Goal: Information Seeking & Learning: Learn about a topic

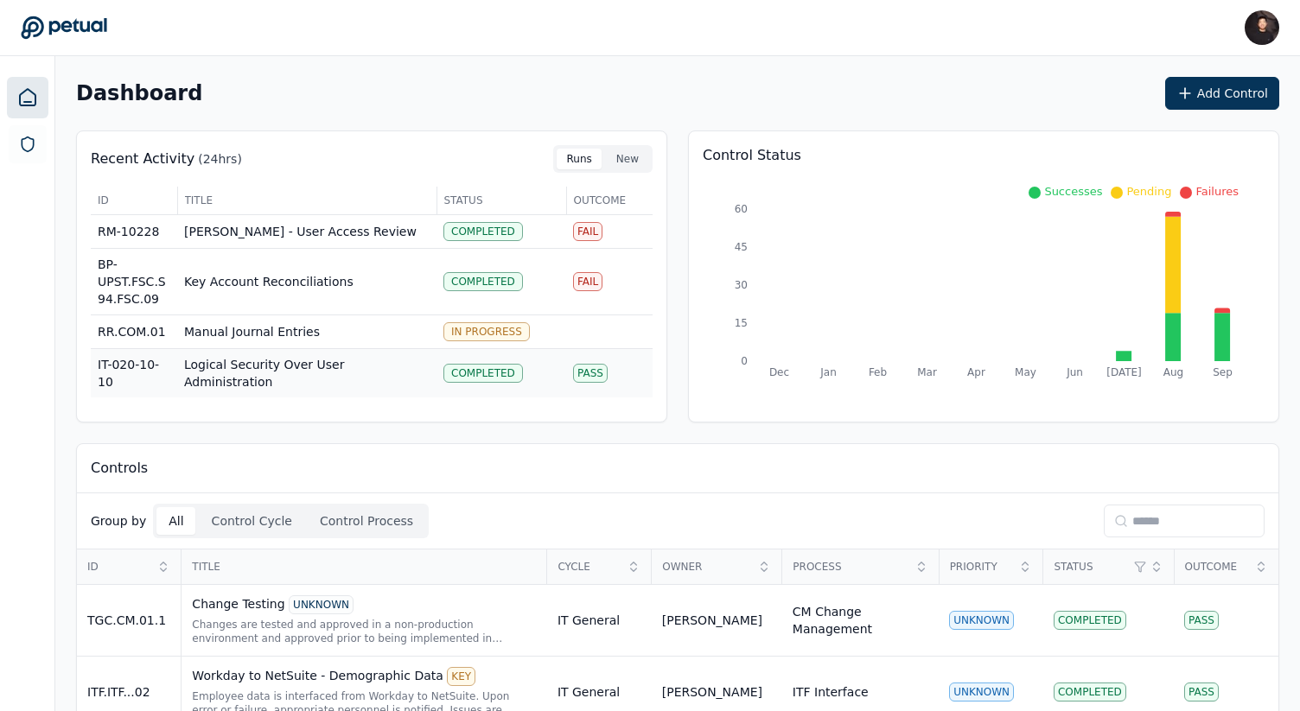
click at [325, 375] on td "Logical Security Over User Administration" at bounding box center [306, 373] width 259 height 49
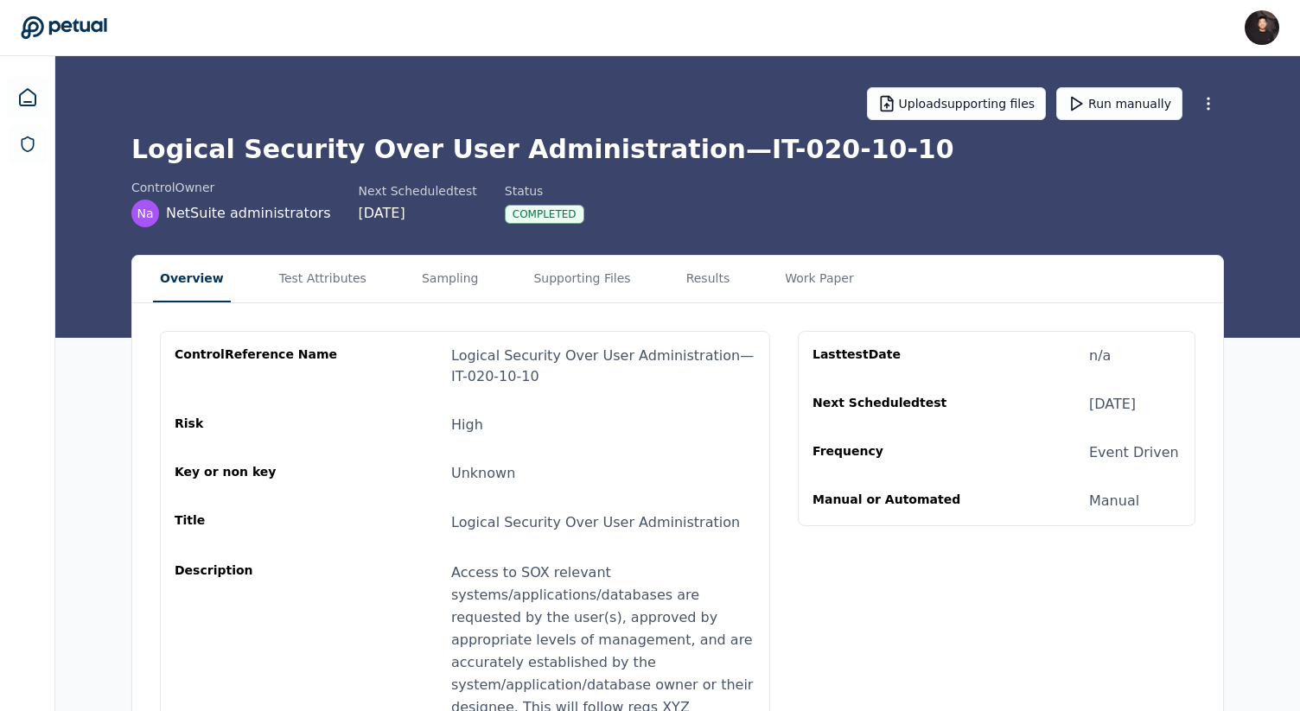
click at [274, 250] on div "Upload supporting files Run manually Logical Security Over User Administration …" at bounding box center [677, 197] width 1245 height 282
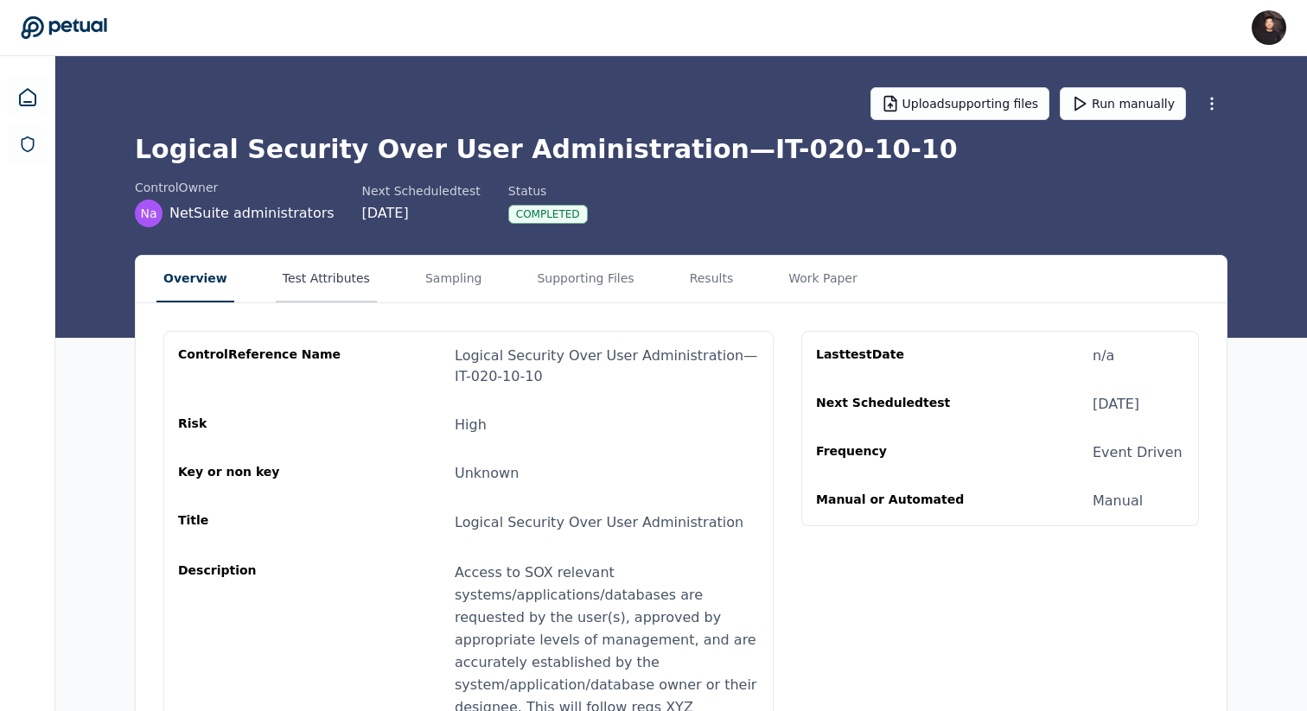
click at [284, 278] on button "Test Attributes" at bounding box center [326, 279] width 101 height 47
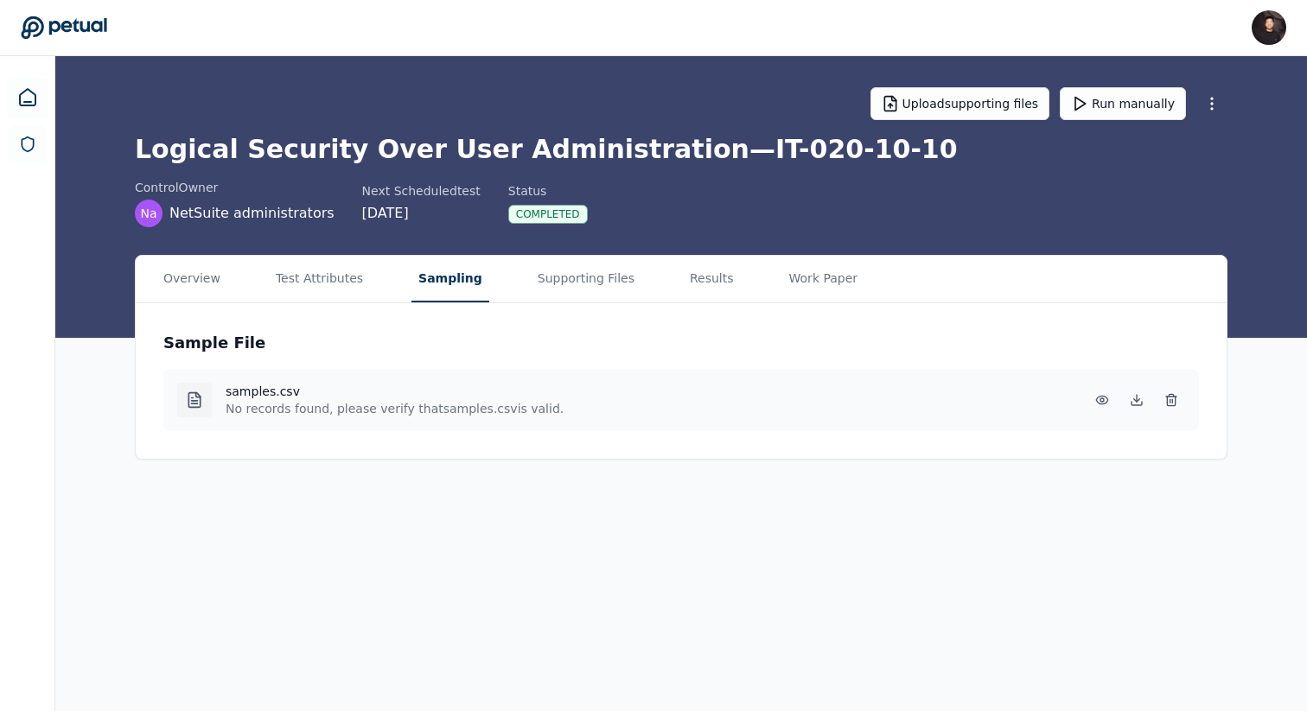
click at [469, 280] on button "Sampling" at bounding box center [451, 279] width 78 height 47
click at [579, 296] on button "Supporting Files" at bounding box center [586, 279] width 111 height 47
click at [432, 282] on button "Sampling" at bounding box center [451, 279] width 78 height 47
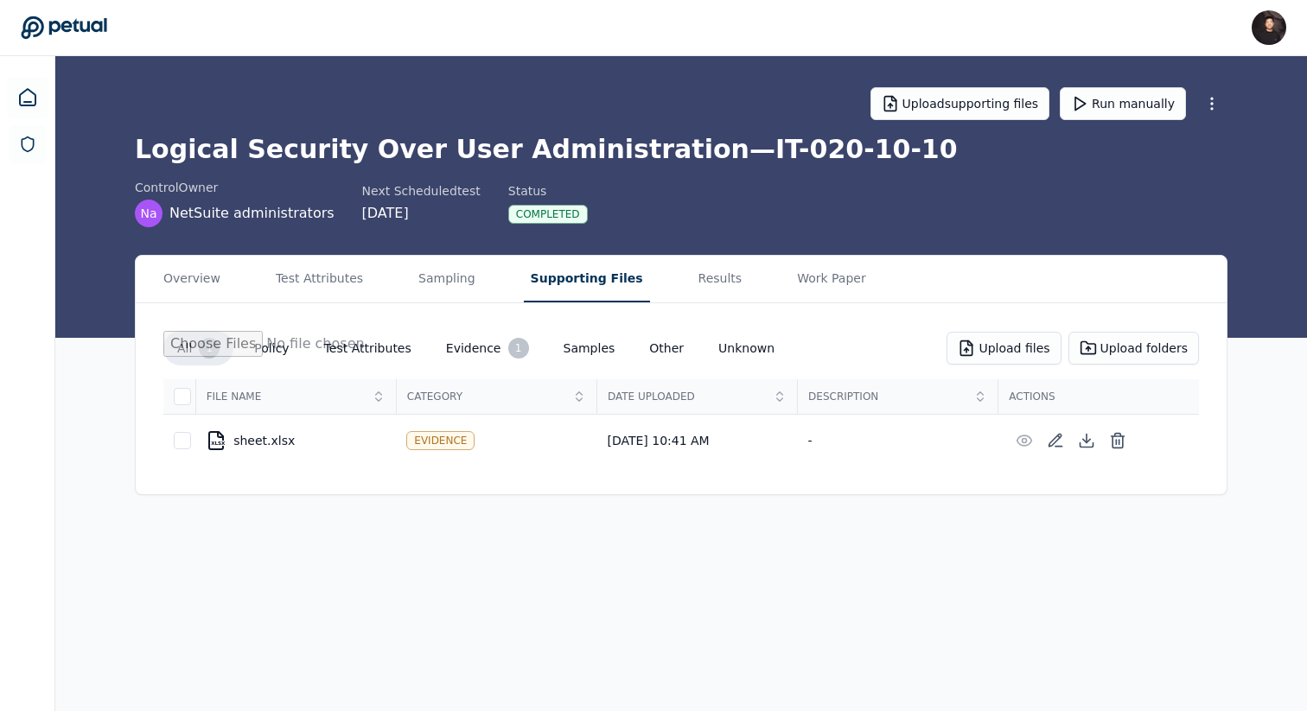
click at [571, 275] on button "Supporting Files" at bounding box center [587, 279] width 126 height 47
click at [450, 281] on button "Sampling" at bounding box center [447, 279] width 71 height 47
click at [565, 282] on button "Supporting Files" at bounding box center [587, 279] width 126 height 47
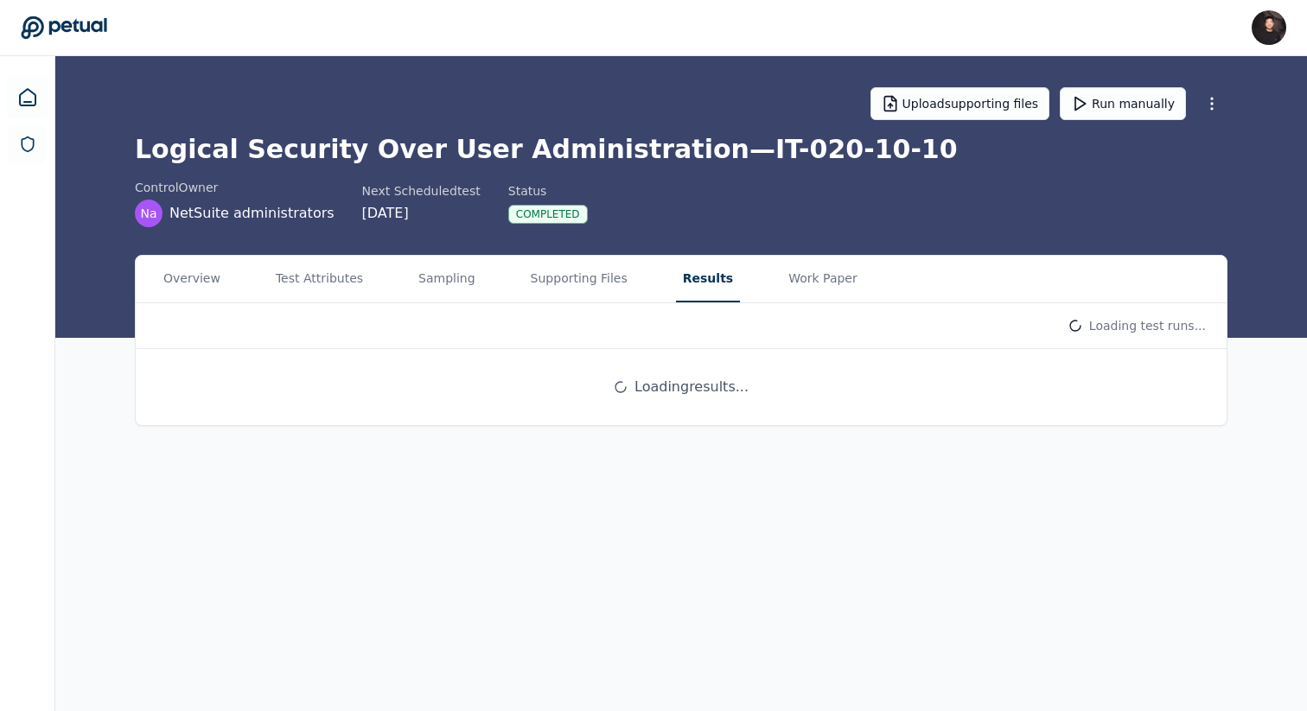
click at [715, 290] on button "Results" at bounding box center [708, 279] width 64 height 47
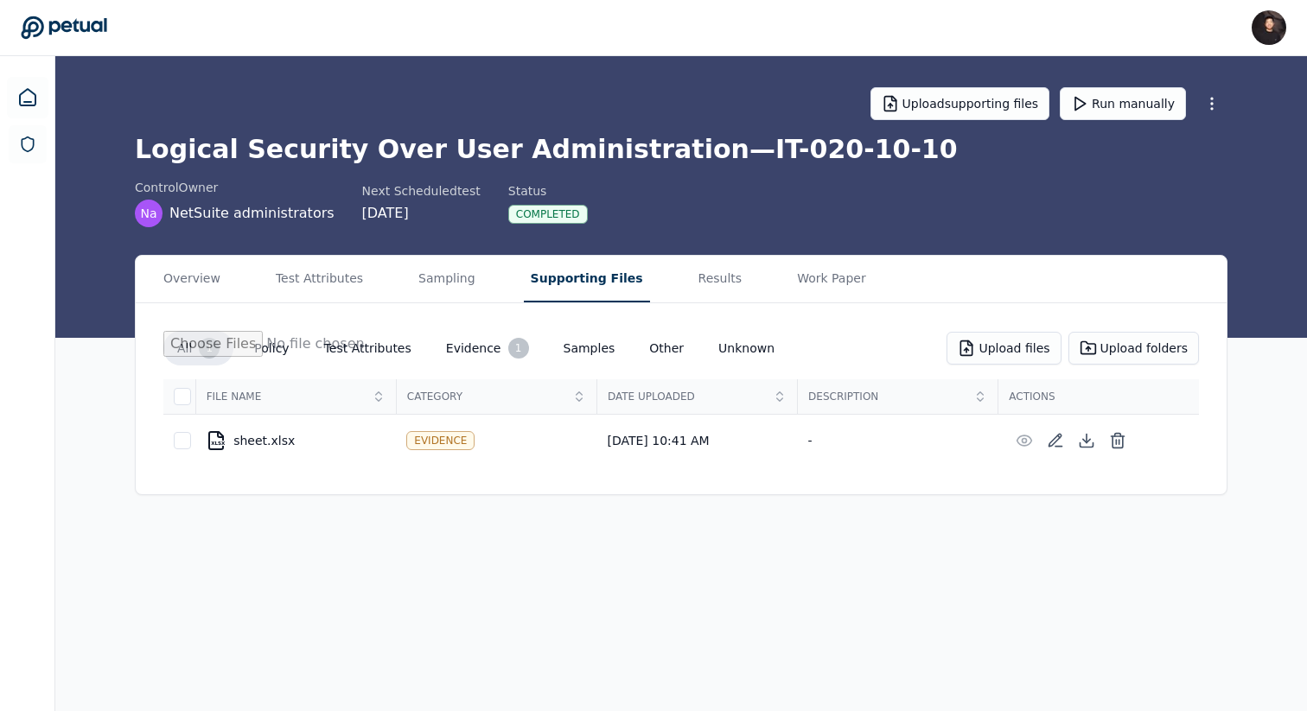
click at [603, 149] on main "Upload supporting files Run manually Logical Security Over User Administration …" at bounding box center [681, 383] width 1252 height 655
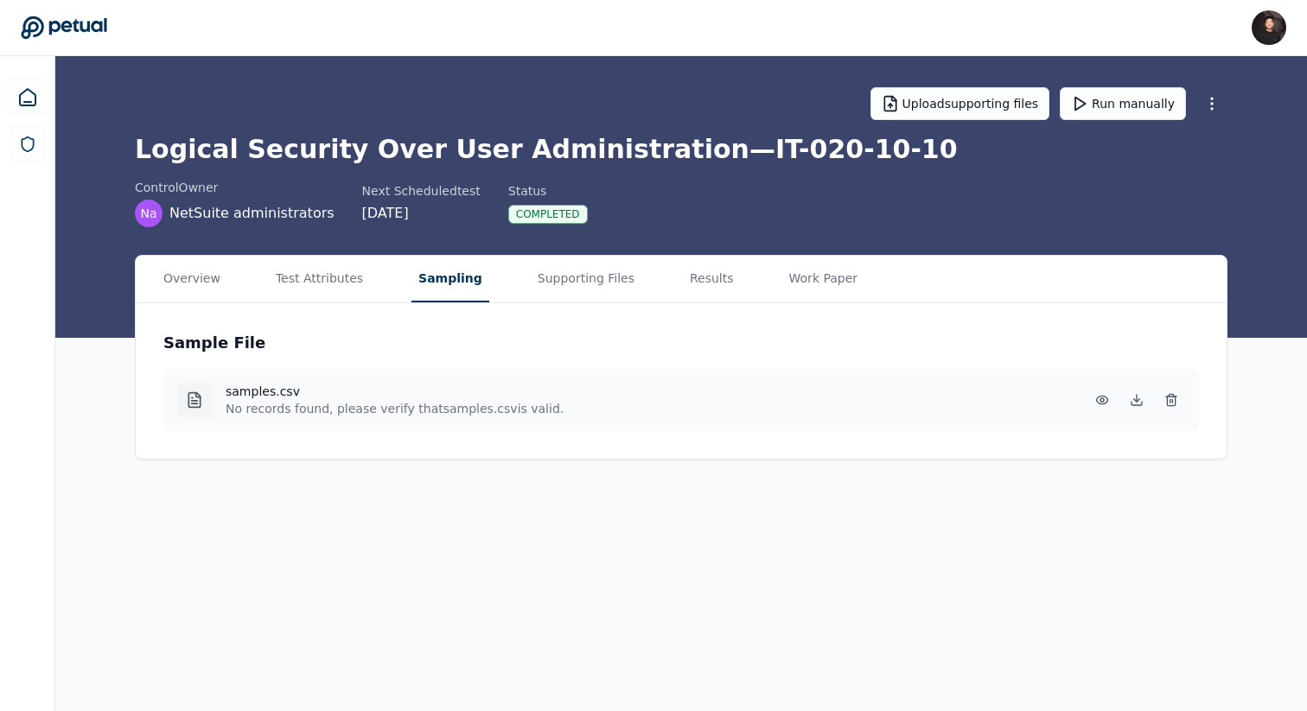
click at [413, 278] on button "Sampling" at bounding box center [451, 279] width 78 height 47
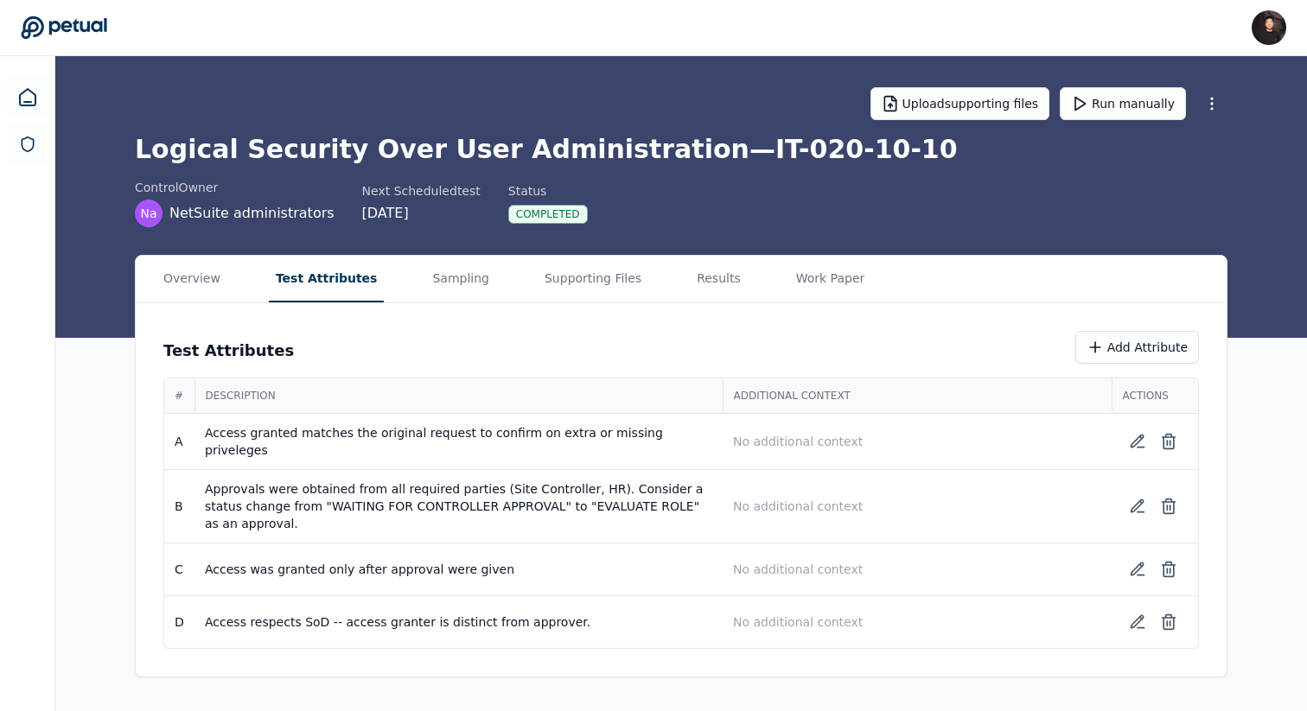
click at [332, 278] on button "Test Attributes" at bounding box center [327, 279] width 116 height 47
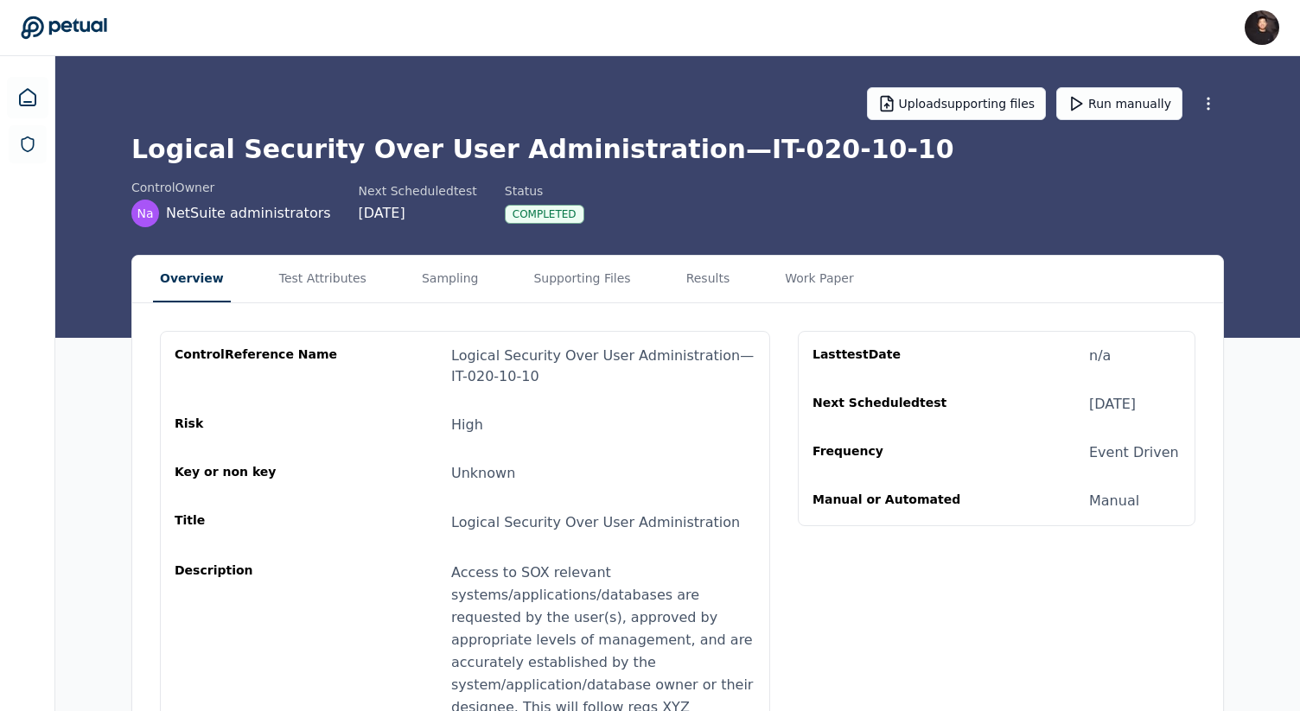
click at [186, 284] on button "Overview" at bounding box center [192, 279] width 78 height 47
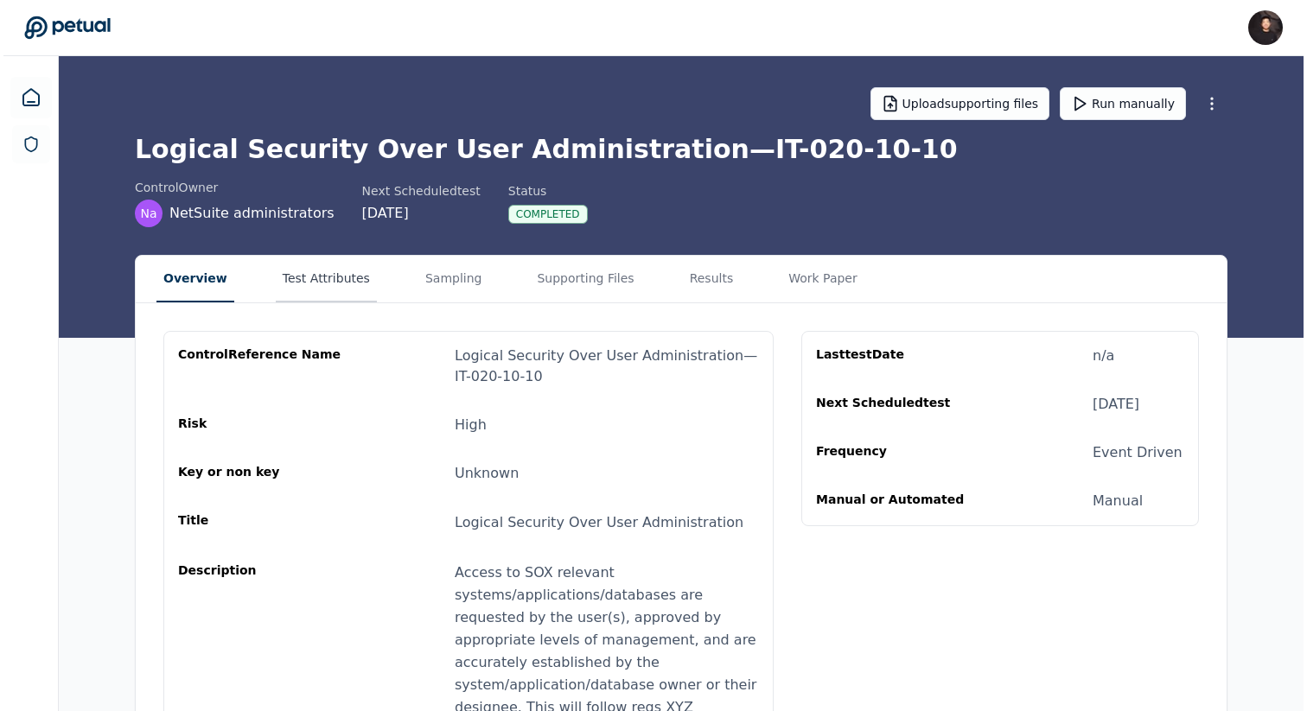
click at [320, 287] on button "Test Attributes" at bounding box center [322, 279] width 101 height 47
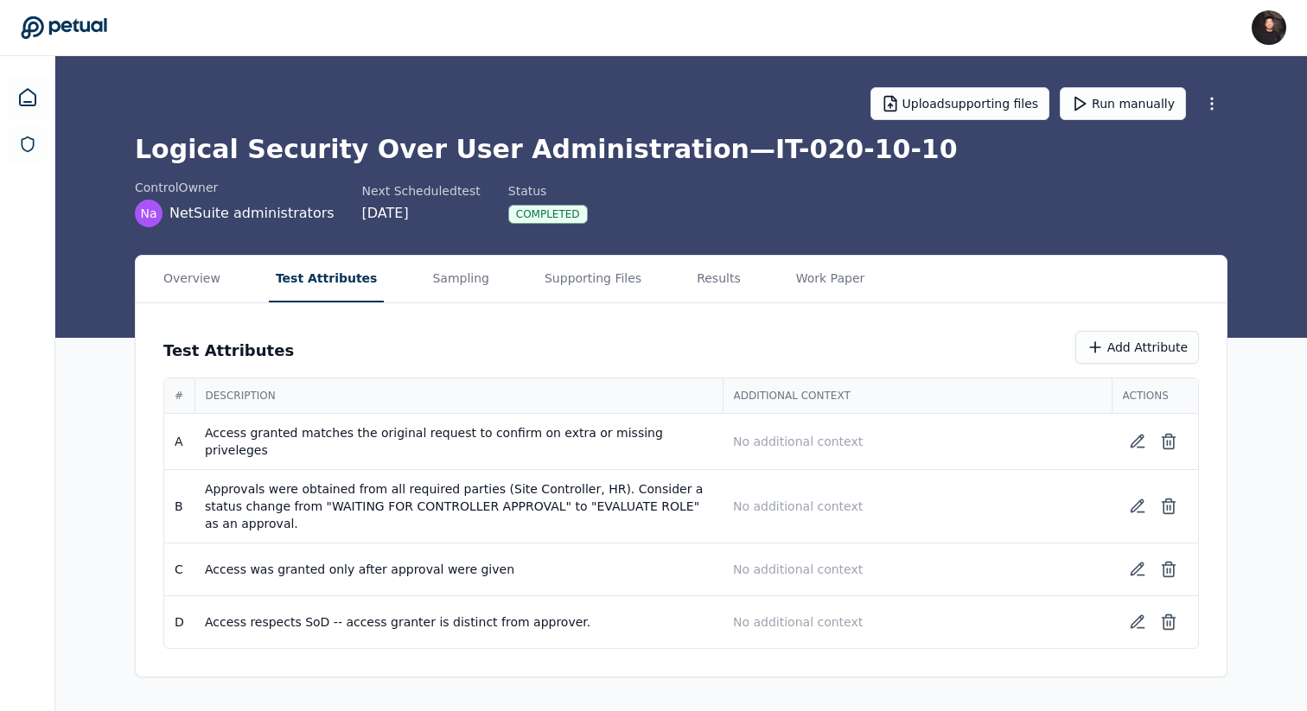
click at [482, 282] on div "Overview Test Attributes Sampling Supporting Files Results Work Paper" at bounding box center [681, 280] width 1091 height 48
click at [463, 282] on button "Sampling" at bounding box center [460, 279] width 71 height 47
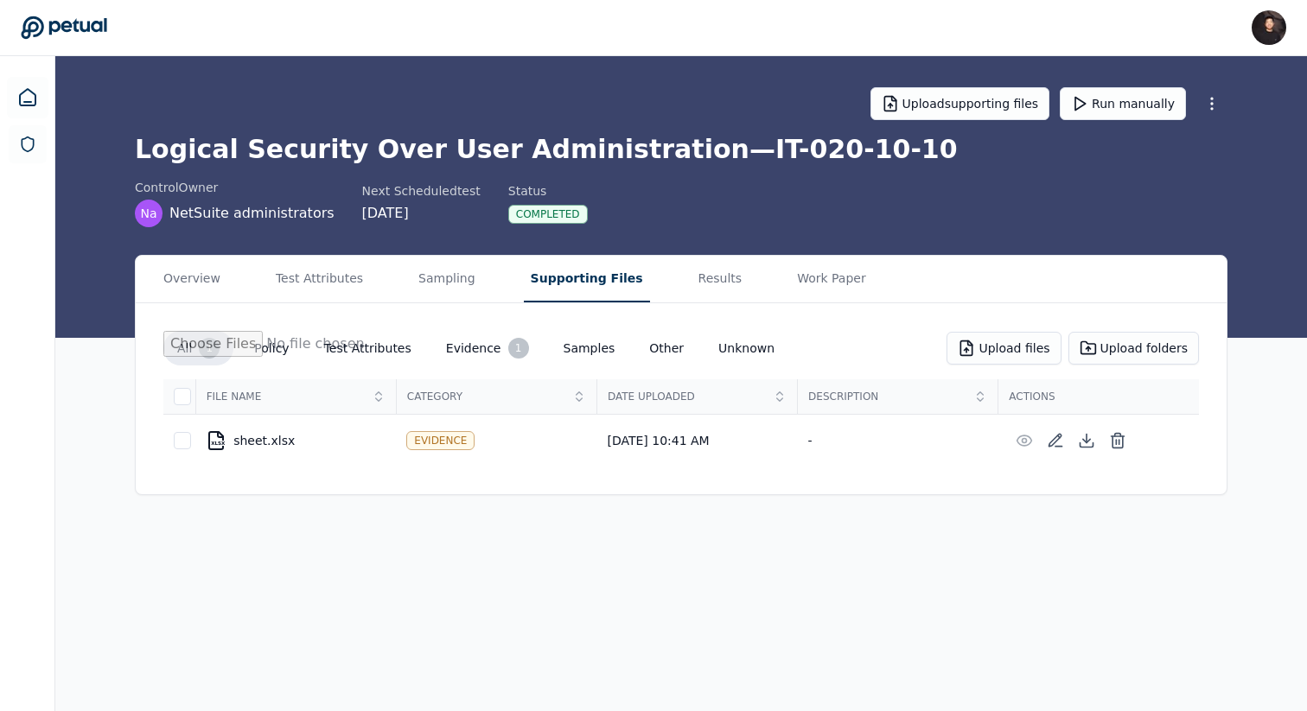
click at [562, 282] on button "Supporting Files" at bounding box center [587, 279] width 126 height 47
click at [652, 280] on div "Overview Test Attributes Sampling Supporting Files Results Work Paper" at bounding box center [681, 280] width 1091 height 48
click at [692, 284] on button "Results" at bounding box center [721, 279] width 58 height 47
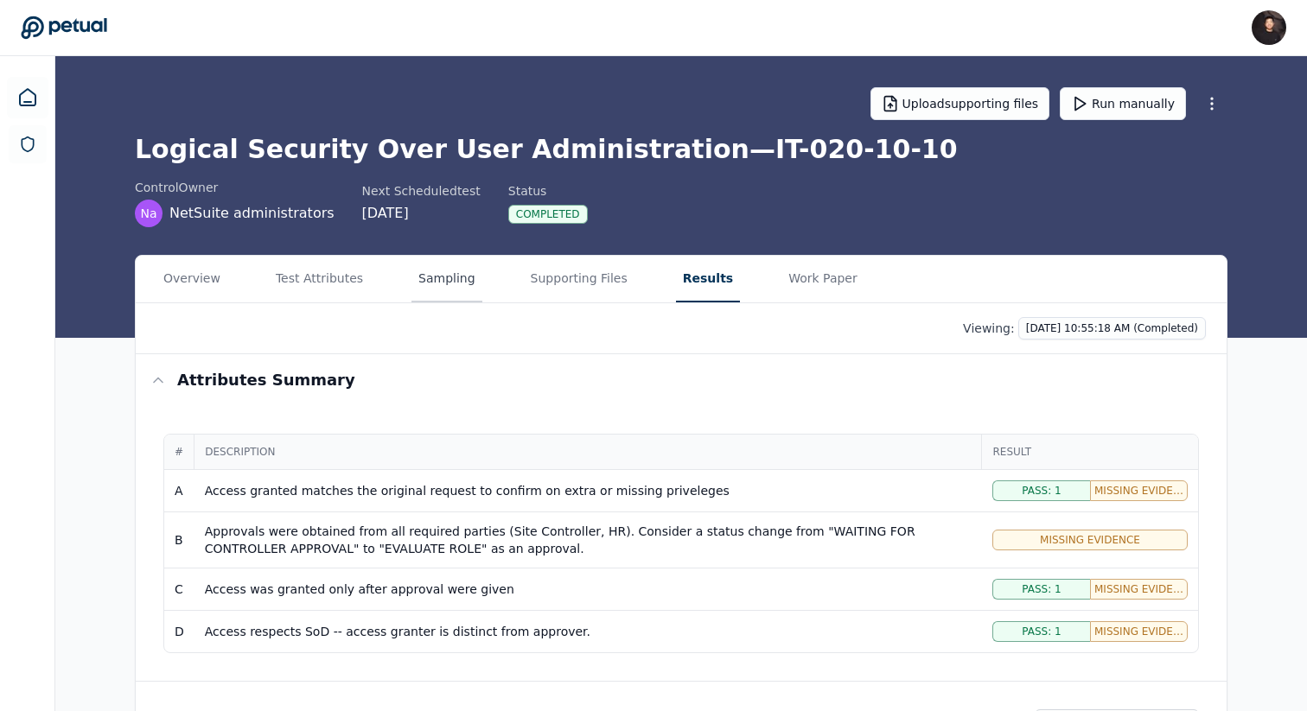
click at [447, 287] on button "Sampling" at bounding box center [447, 279] width 71 height 47
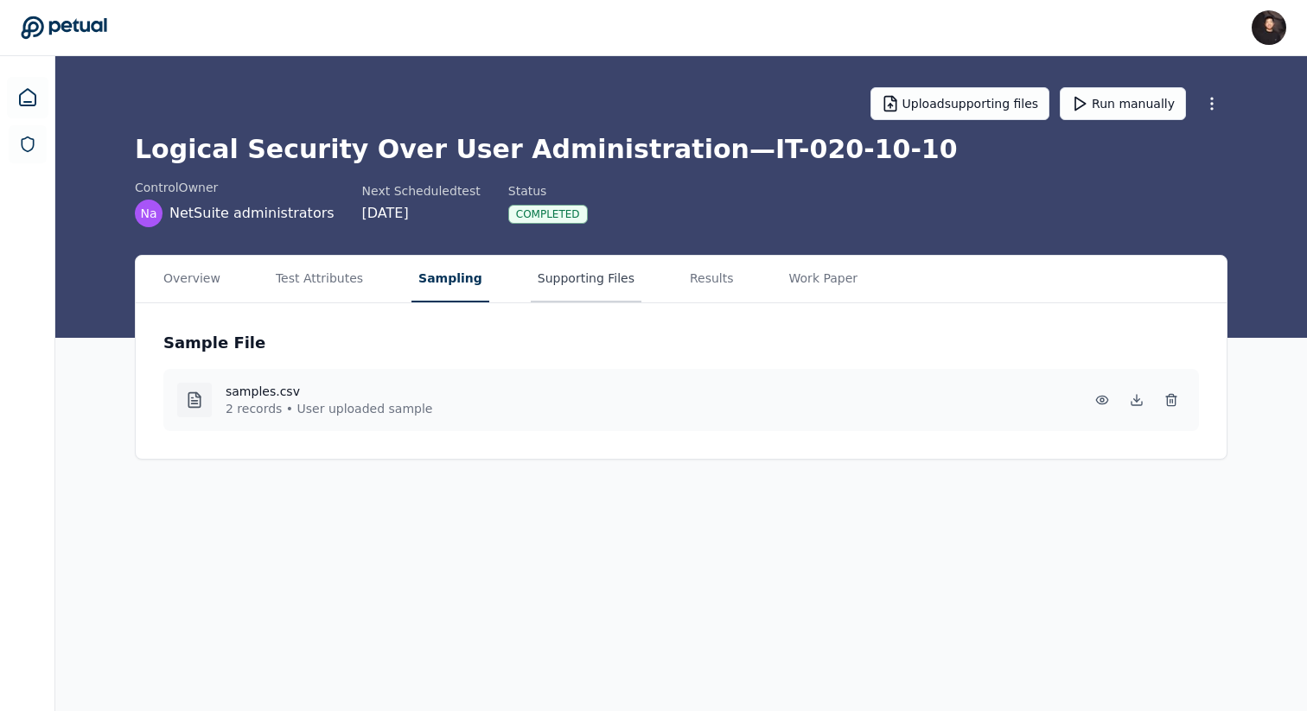
click at [542, 275] on button "Supporting Files" at bounding box center [586, 279] width 111 height 47
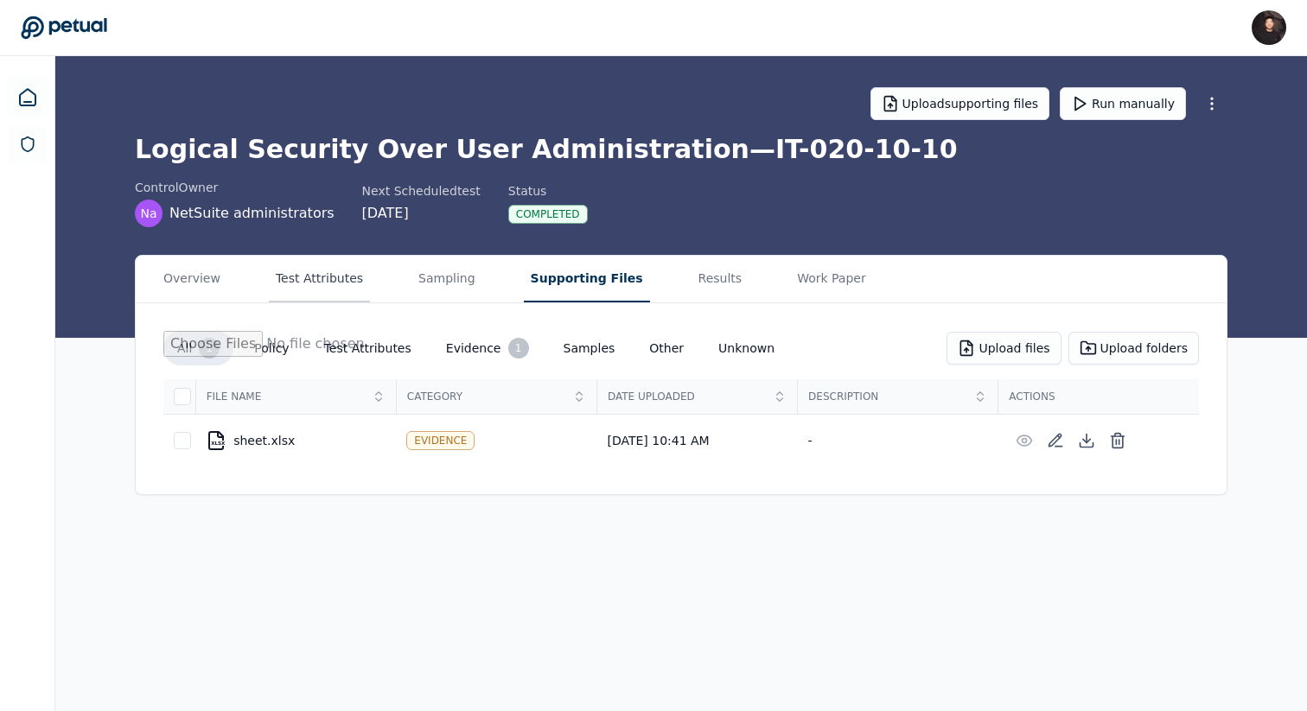
click at [300, 265] on button "Test Attributes" at bounding box center [319, 279] width 101 height 47
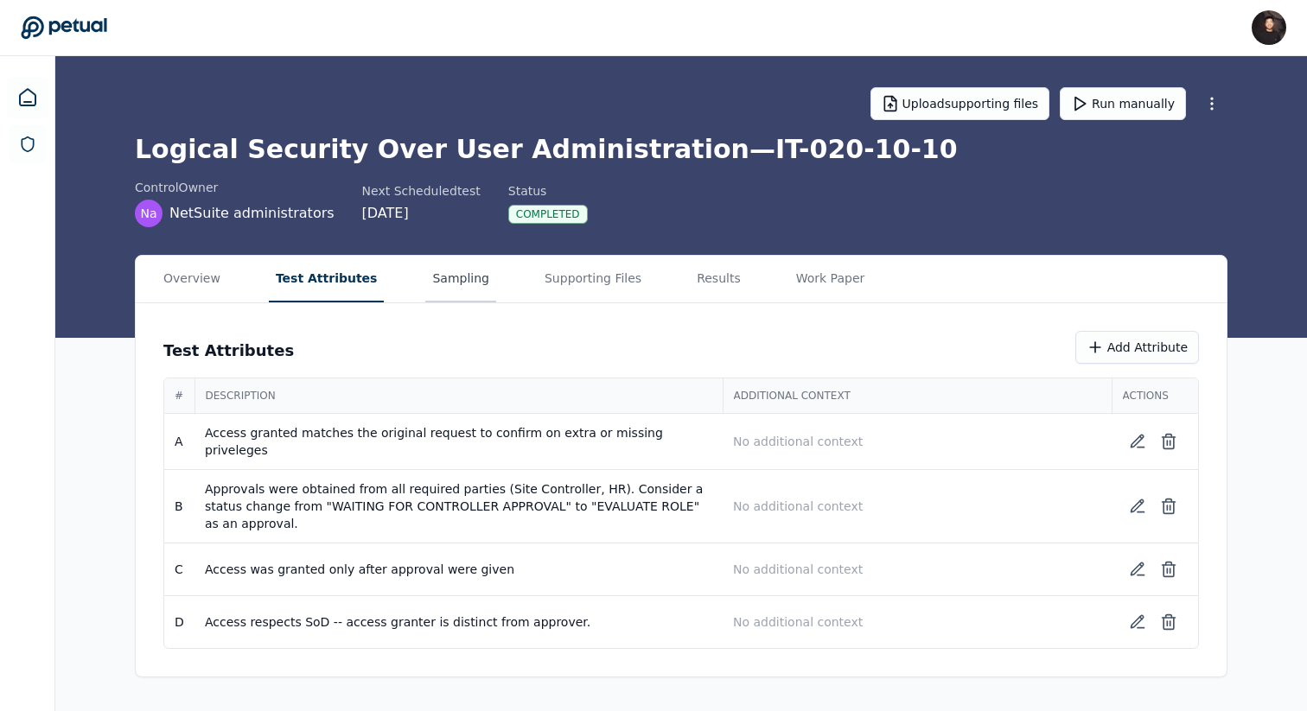
click at [462, 286] on button "Sampling" at bounding box center [460, 279] width 71 height 47
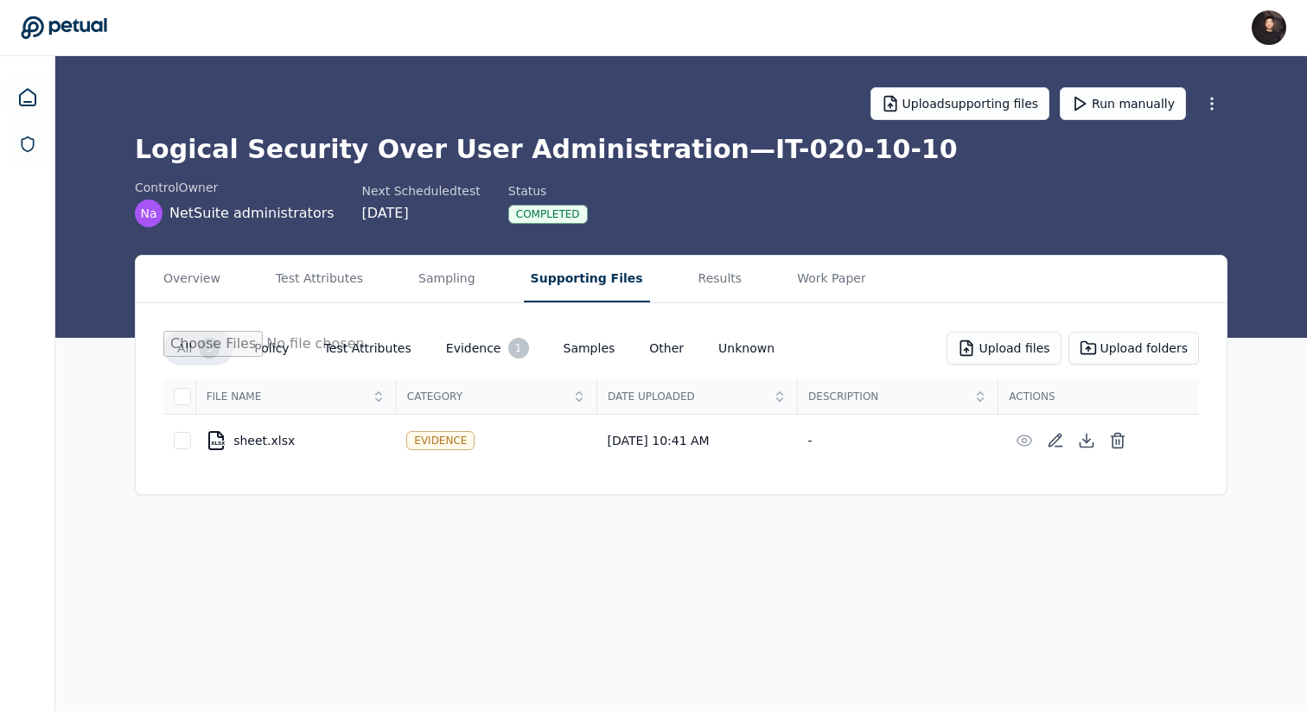
click at [559, 282] on button "Supporting Files" at bounding box center [587, 279] width 126 height 47
click at [692, 272] on button "Results" at bounding box center [721, 279] width 58 height 47
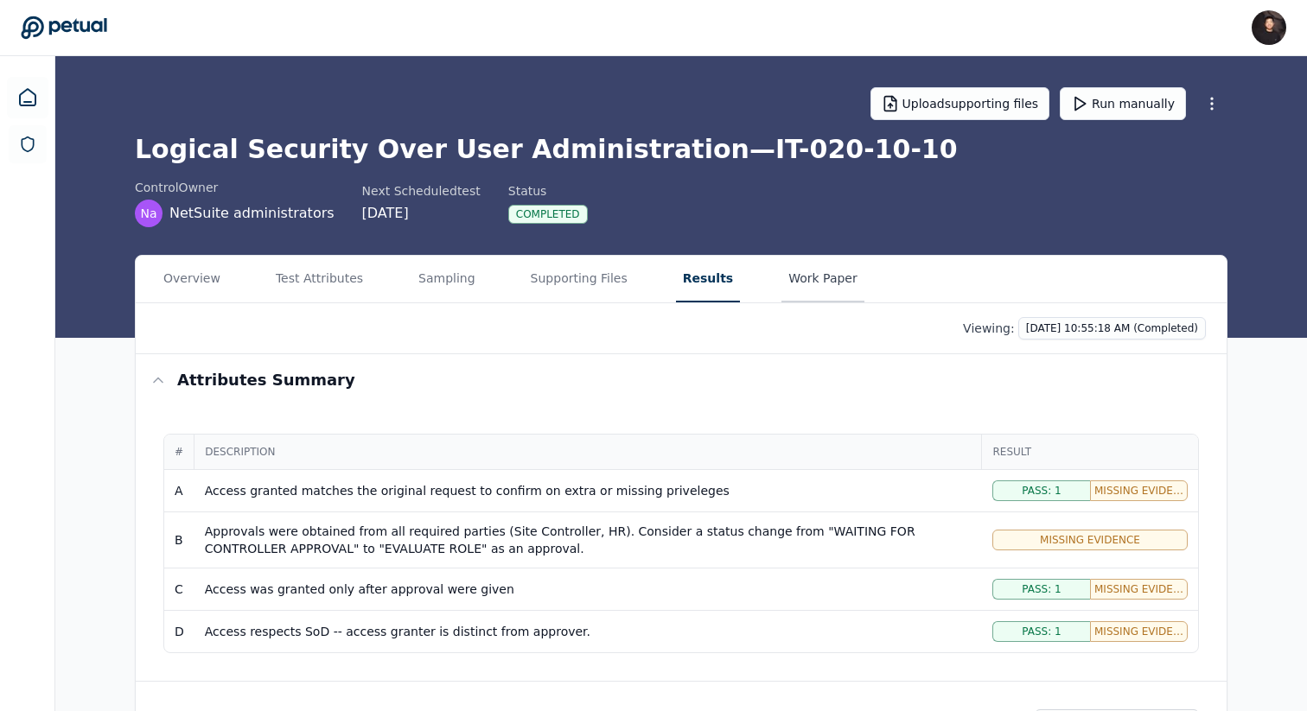
click at [782, 271] on button "Work Paper" at bounding box center [823, 279] width 83 height 47
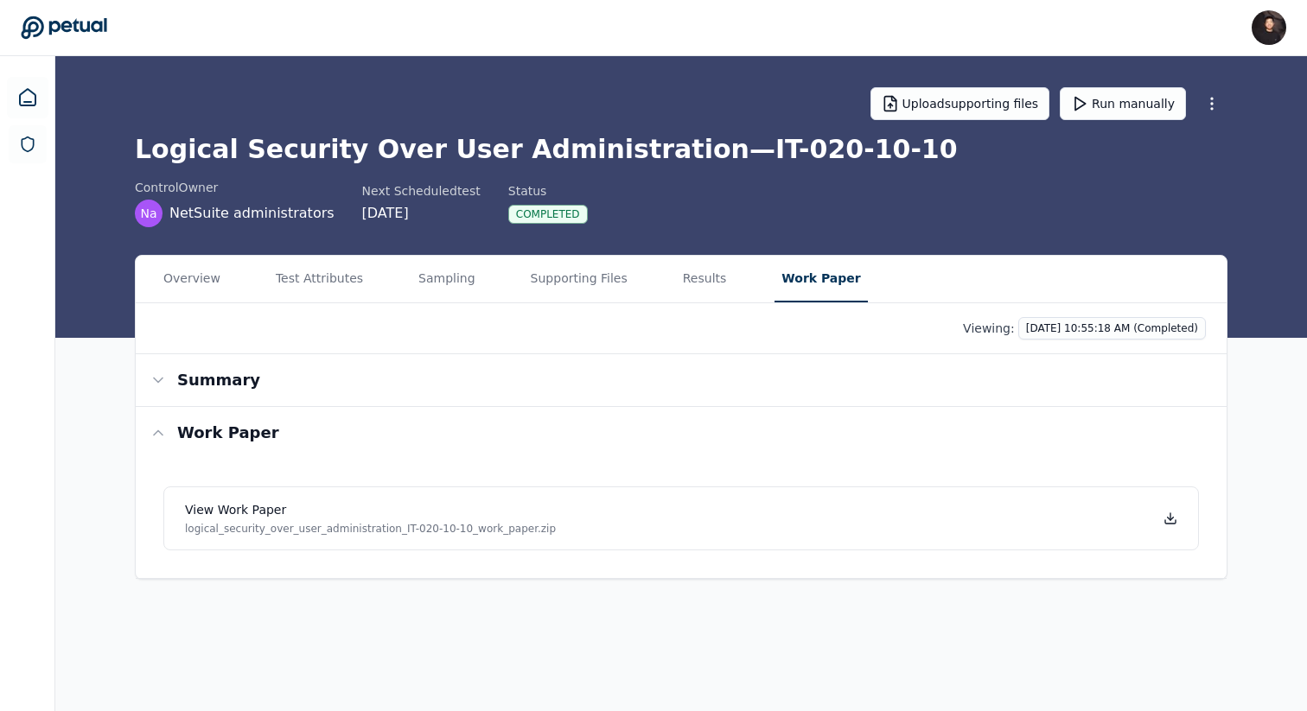
click at [718, 284] on div "Overview Test Attributes Sampling Supporting Files Results Work Paper" at bounding box center [681, 280] width 1091 height 48
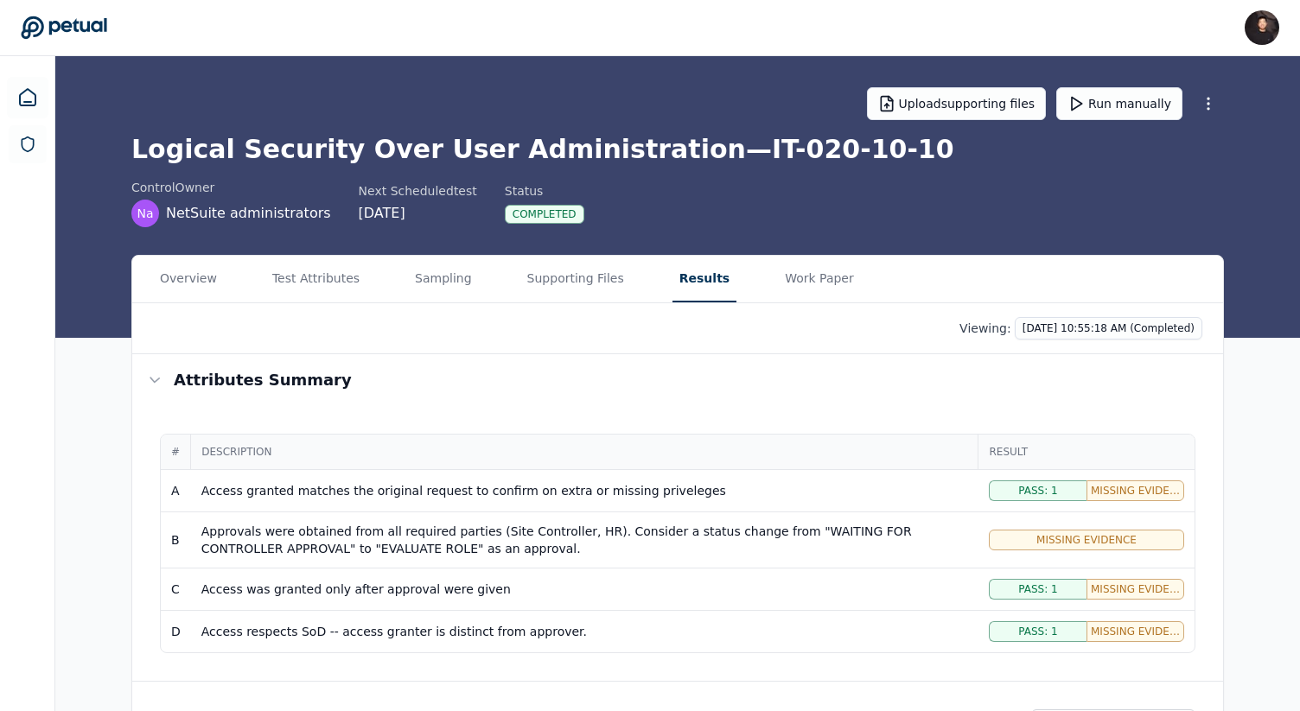
click at [698, 284] on button "Results" at bounding box center [705, 279] width 64 height 47
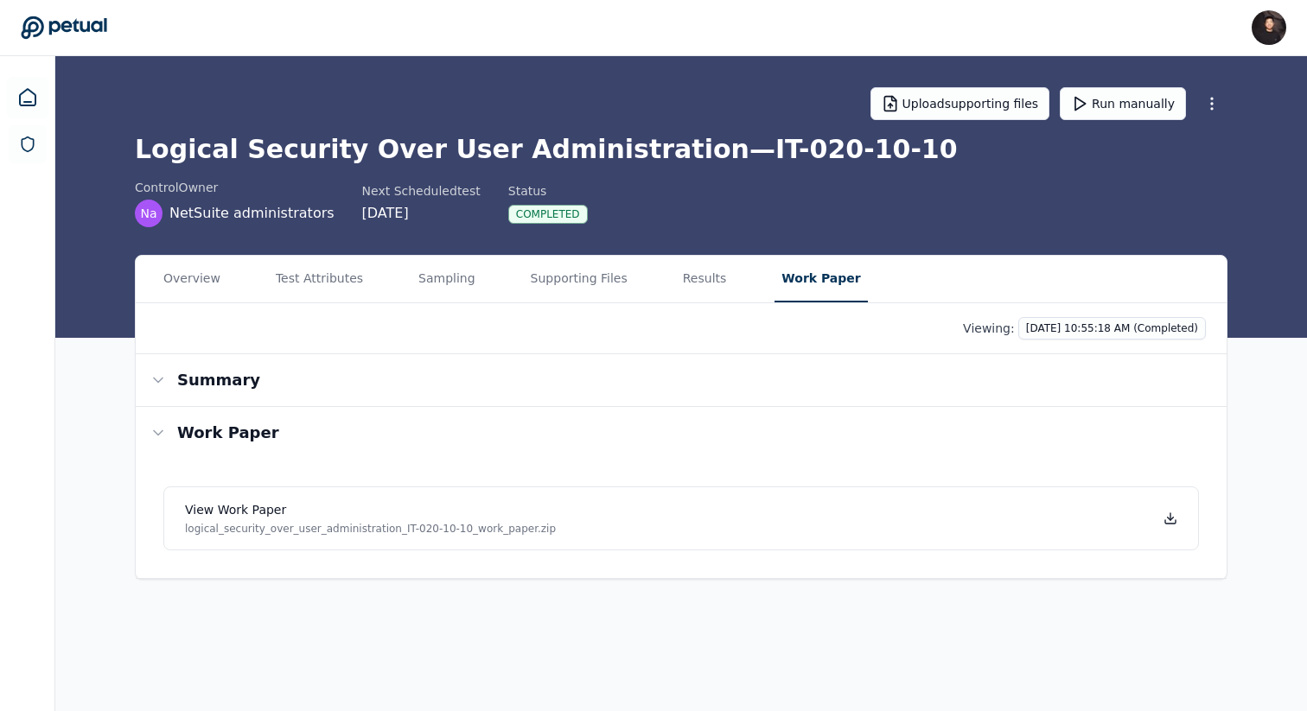
click at [809, 289] on button "Work Paper" at bounding box center [821, 279] width 93 height 47
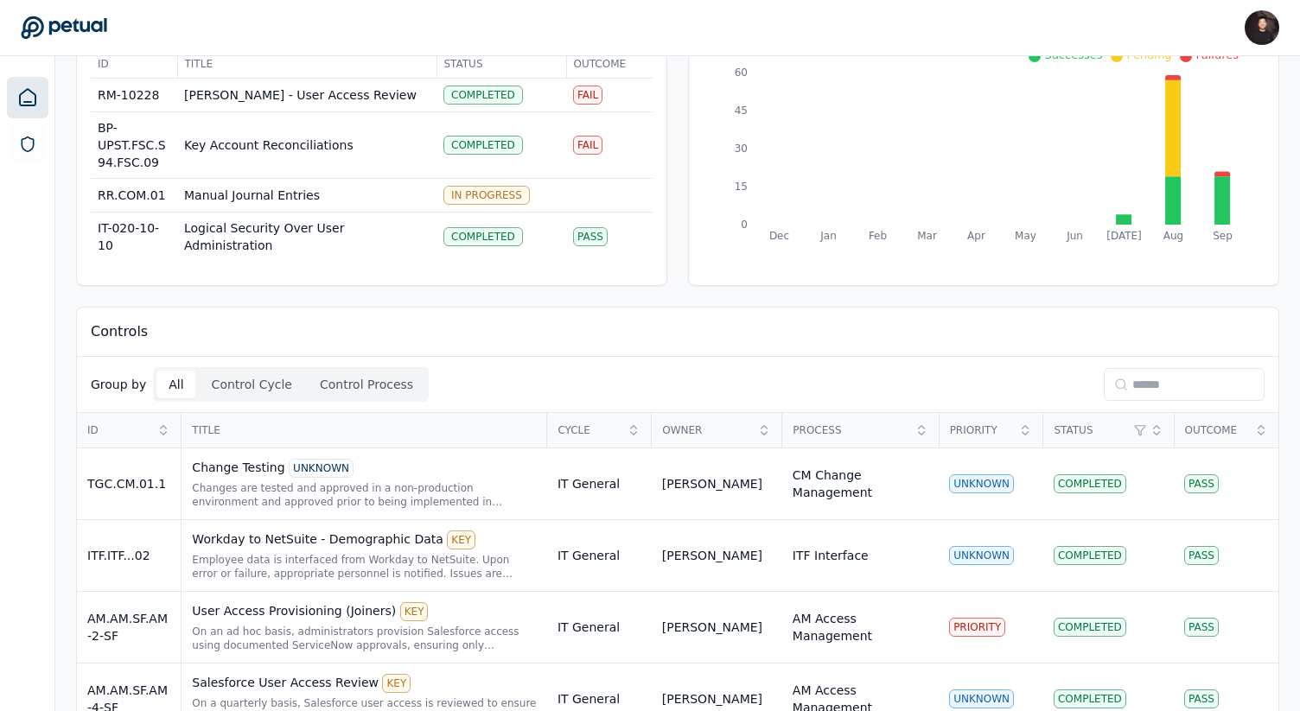
scroll to position [93, 0]
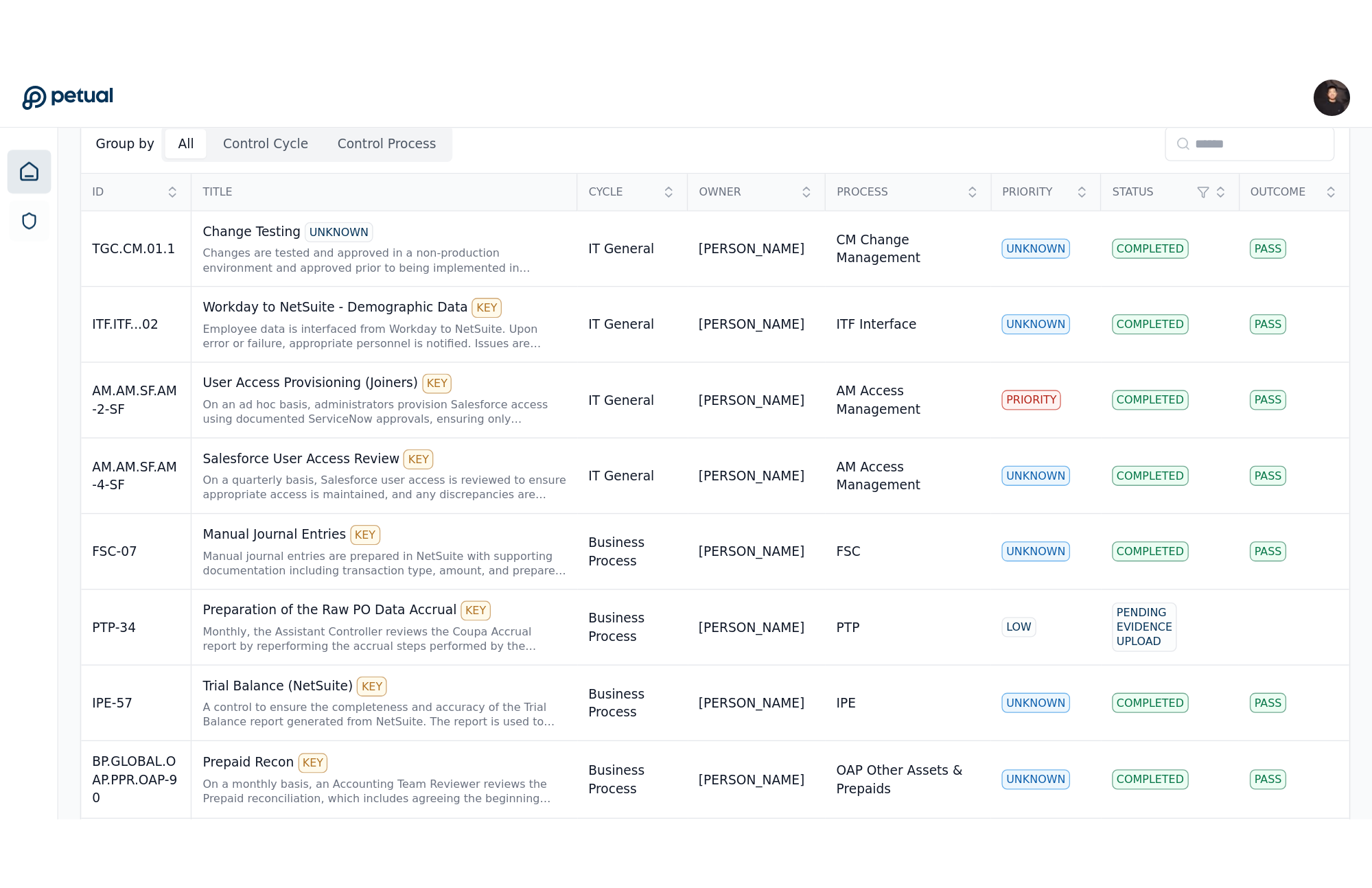
scroll to position [460, 0]
